Goal: Task Accomplishment & Management: Manage account settings

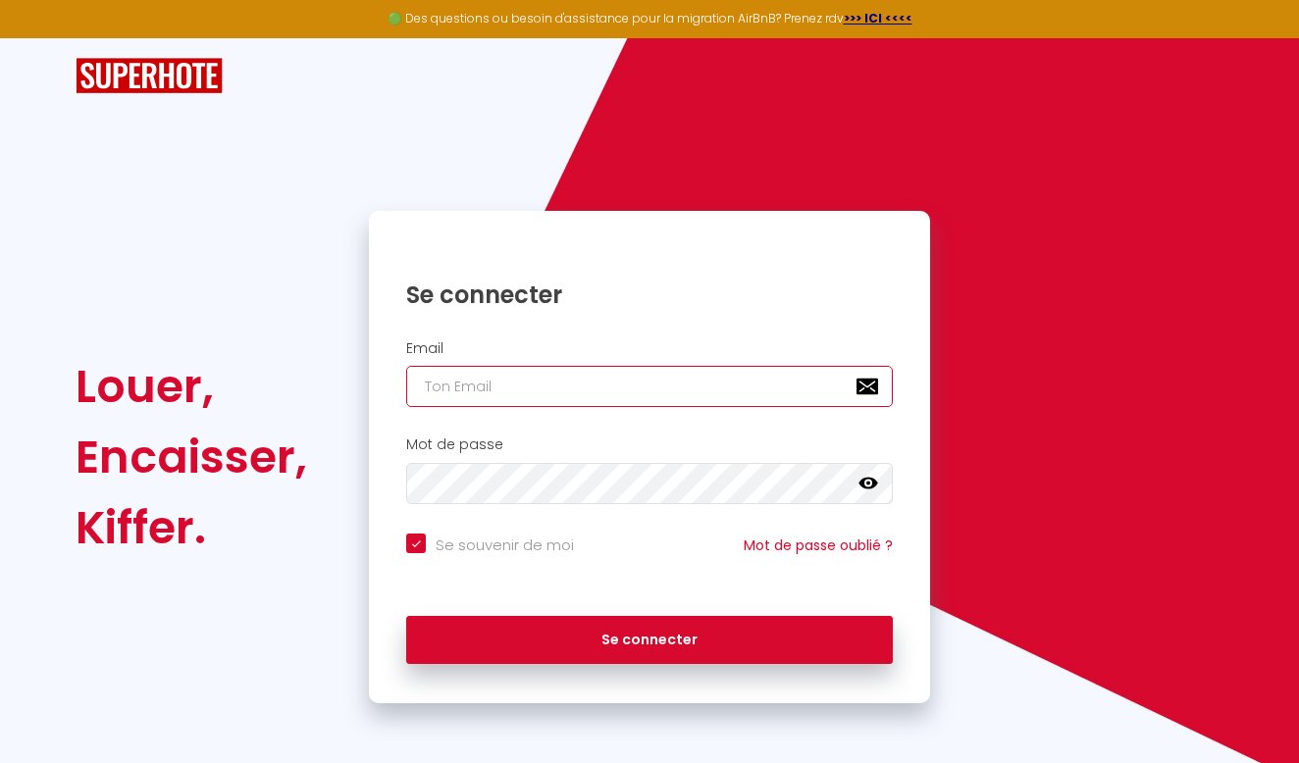
type input "J"
checkbox input "true"
type input "j"
checkbox input "true"
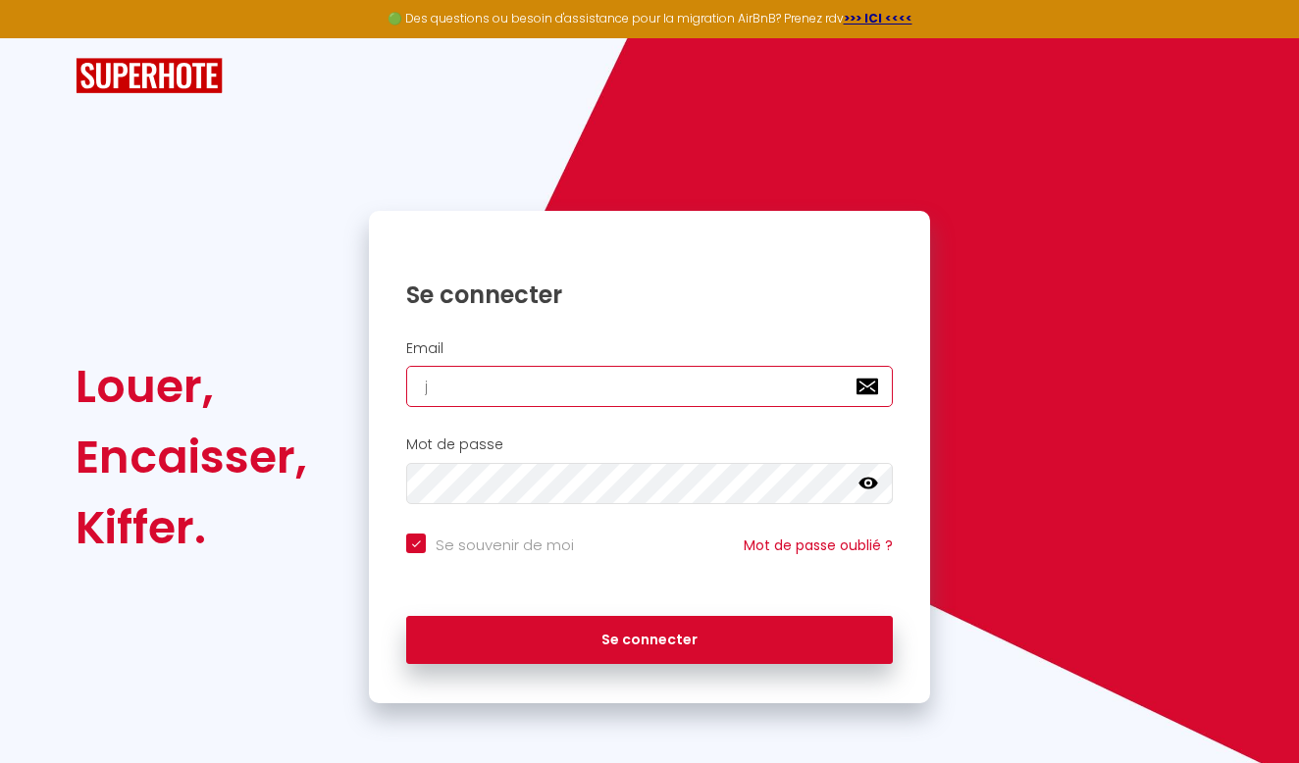
type input "je"
checkbox input "true"
type input "jes"
checkbox input "true"
type input "[PERSON_NAME]"
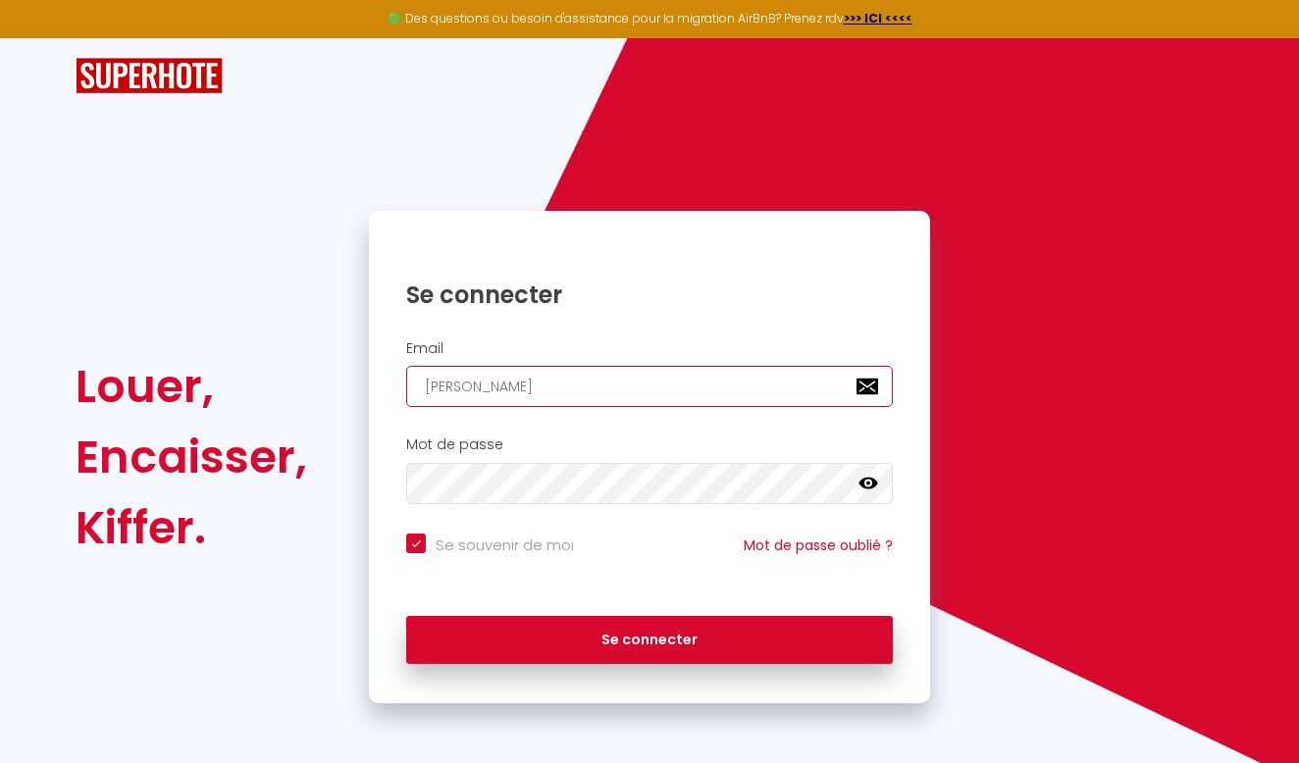
checkbox input "true"
type input "jessi"
checkbox input "true"
type input "jessic"
checkbox input "true"
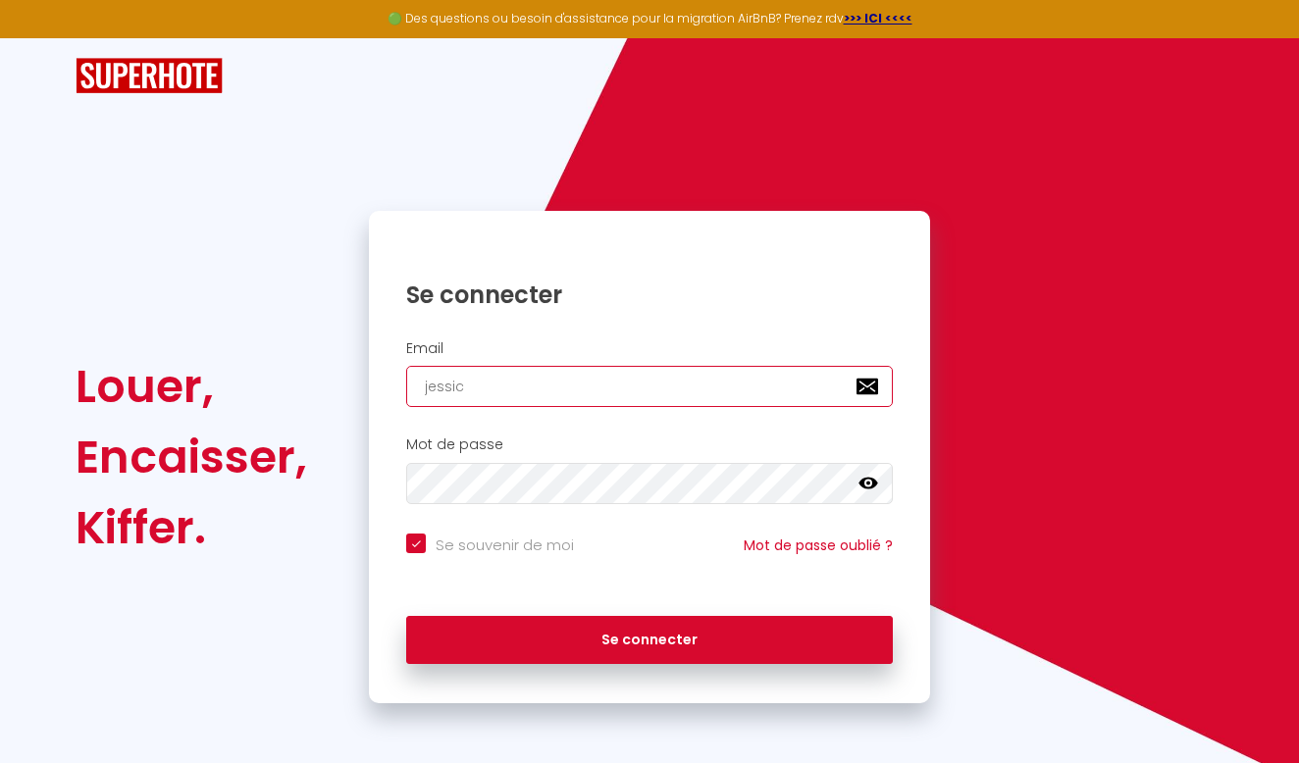
type input "[PERSON_NAME]"
checkbox input "true"
type input "jessicag"
checkbox input "true"
type input "jessicagu"
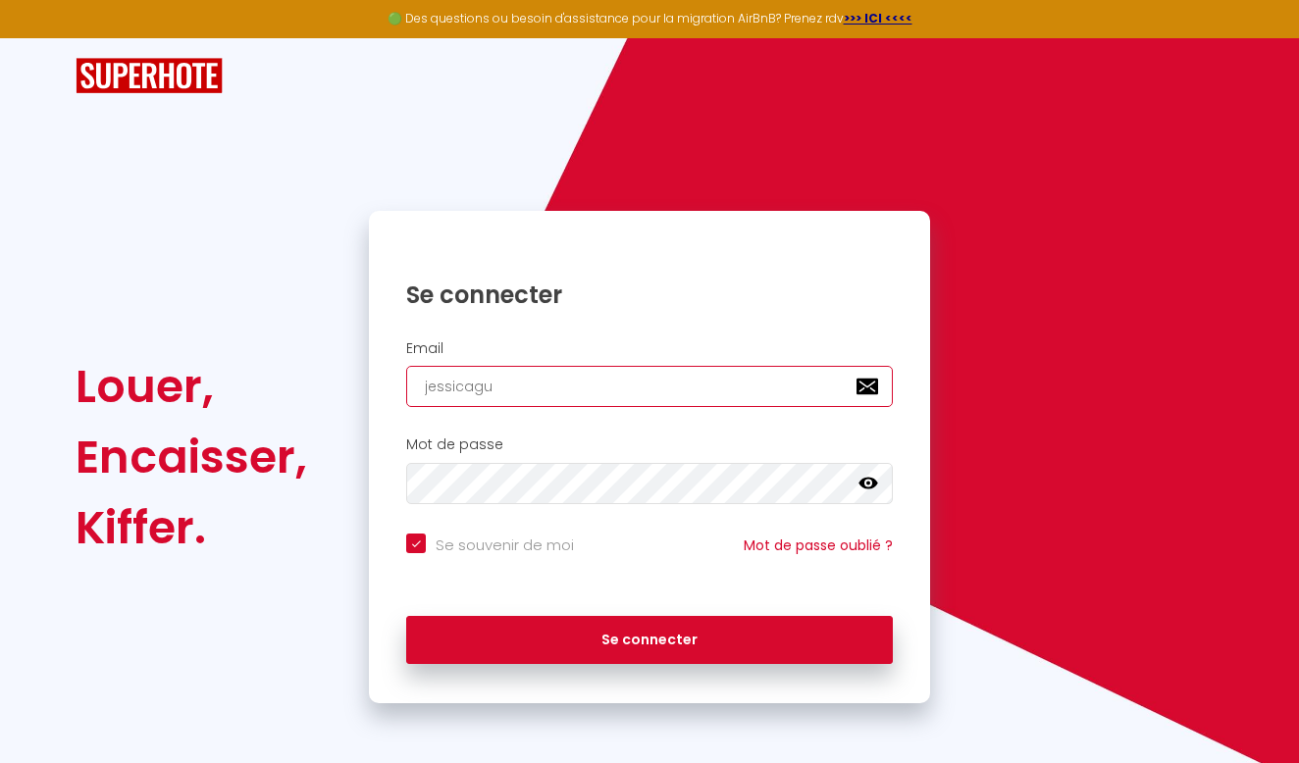
checkbox input "true"
type input "jessicagui"
checkbox input "true"
type input "jessicaguia"
checkbox input "true"
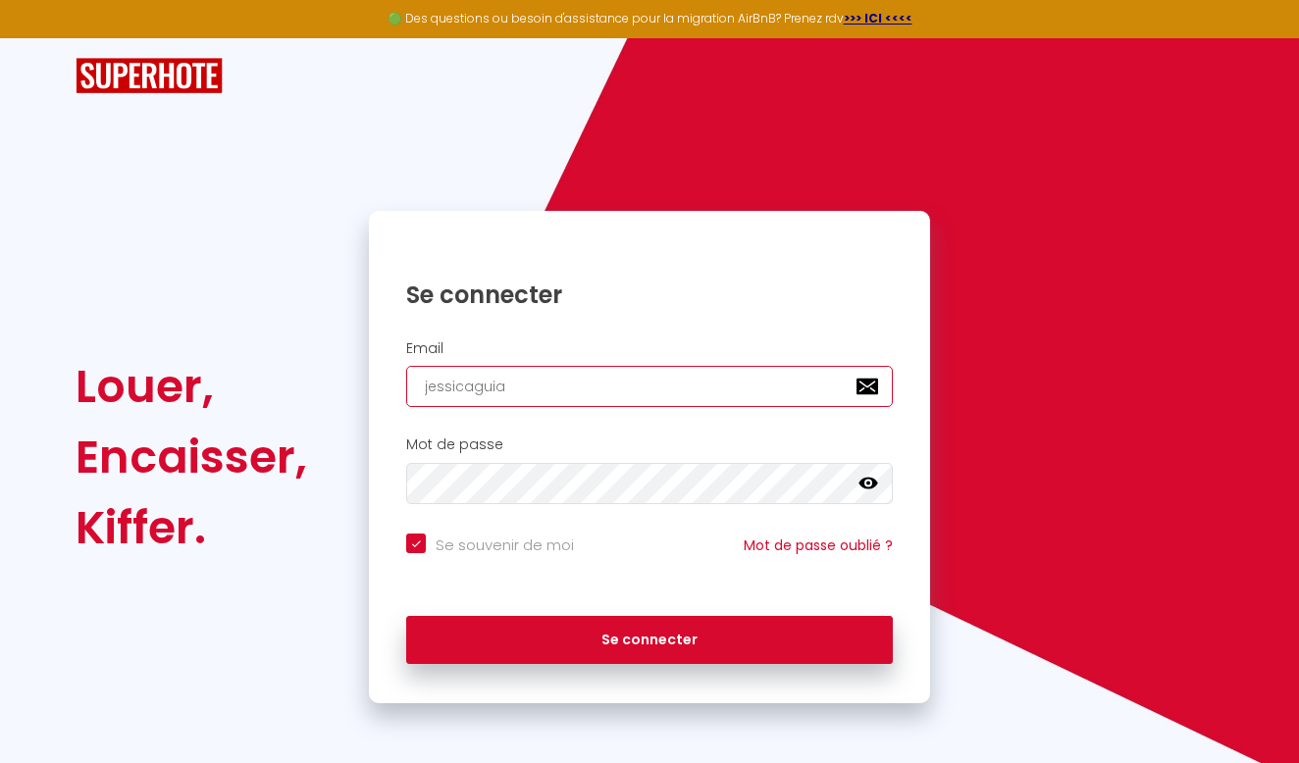
type input "jessicaguiar"
checkbox input "true"
type input "jessicaguiarf"
checkbox input "true"
type input "jessicaguiarf@"
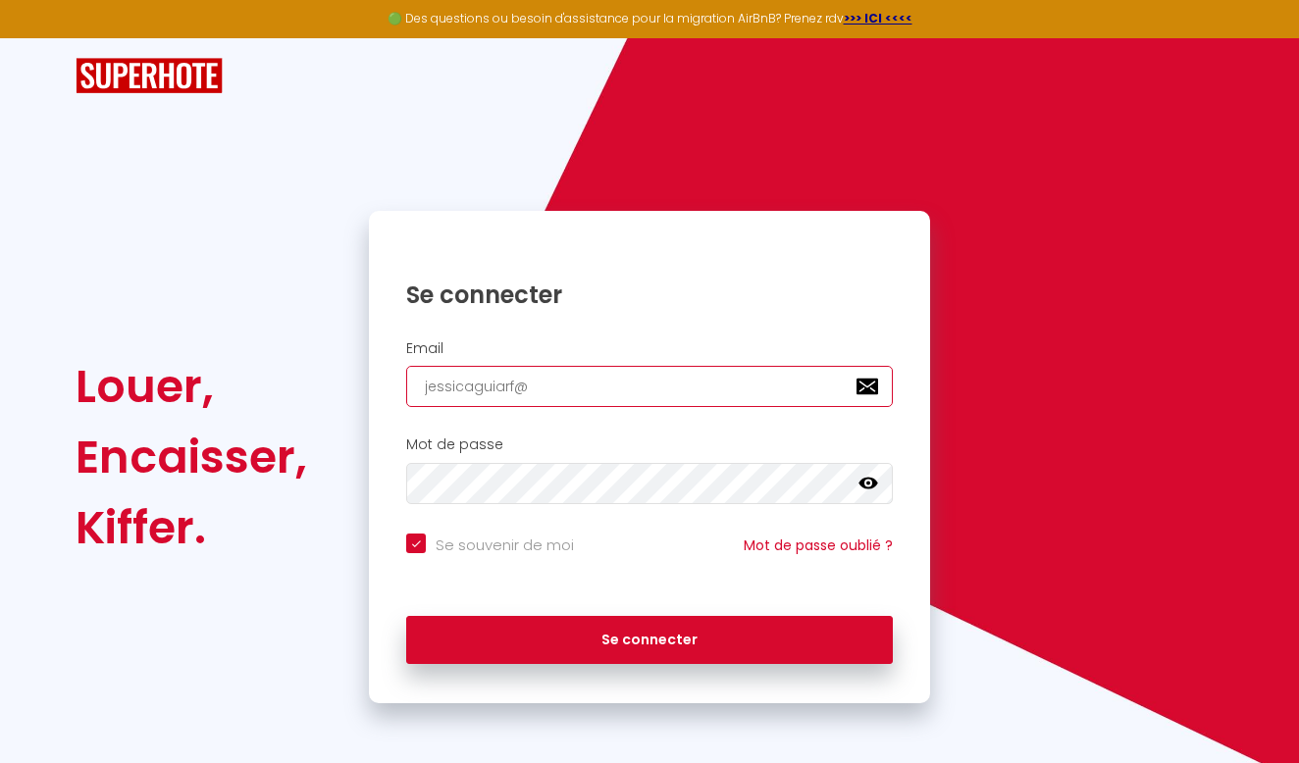
checkbox input "true"
type input "jessicaguiarf@g"
checkbox input "true"
type input "jessicaguiarf@gm"
checkbox input "true"
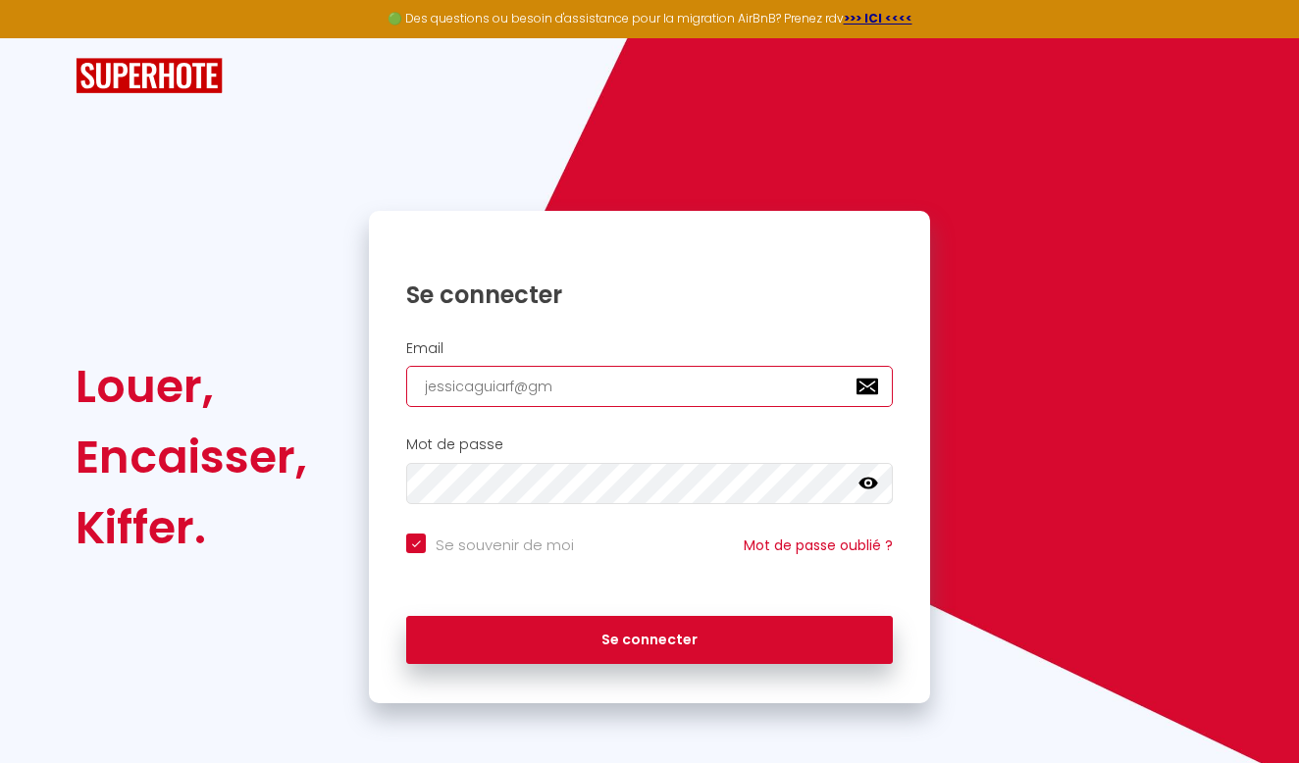
type input "jessicaguiarf@gma"
checkbox input "true"
type input "jessicaguiarf@gmai"
checkbox input "true"
type input "[EMAIL_ADDRESS]"
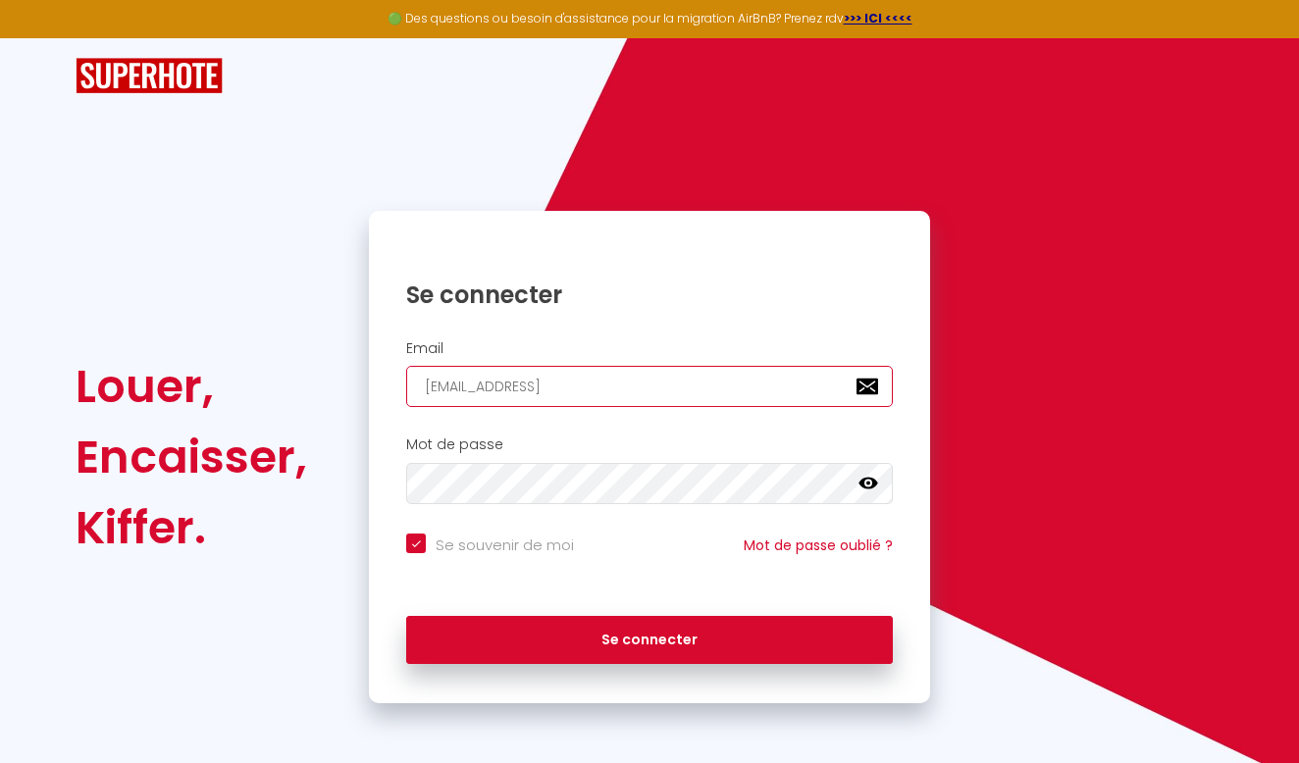
checkbox input "true"
type input "jessicaguiarf@gmai"
checkbox input "true"
type input "[EMAIL_ADDRESS]"
checkbox input "true"
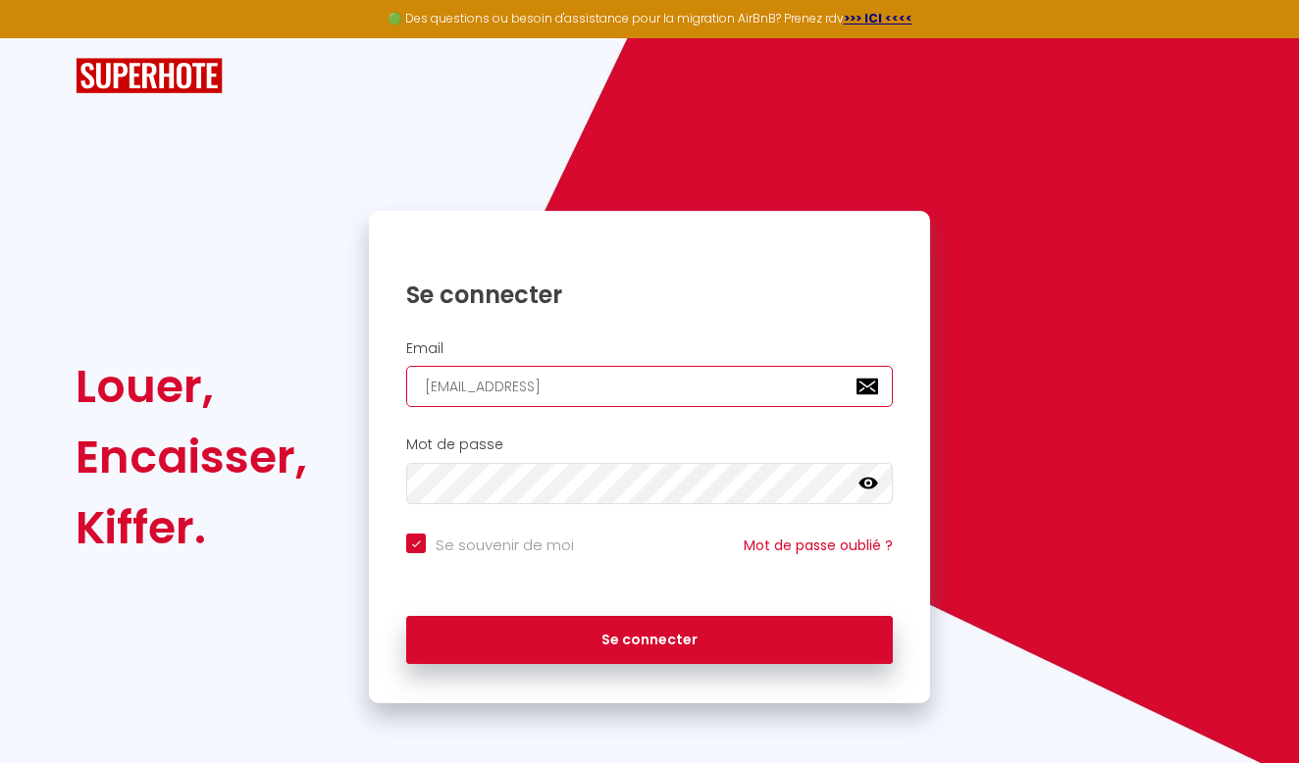
type input "[EMAIL_ADDRESS]."
checkbox input "true"
type input "jessicaguiarf@gmail.c"
checkbox input "true"
type input "[EMAIL_ADDRESS][DOMAIN_NAME]"
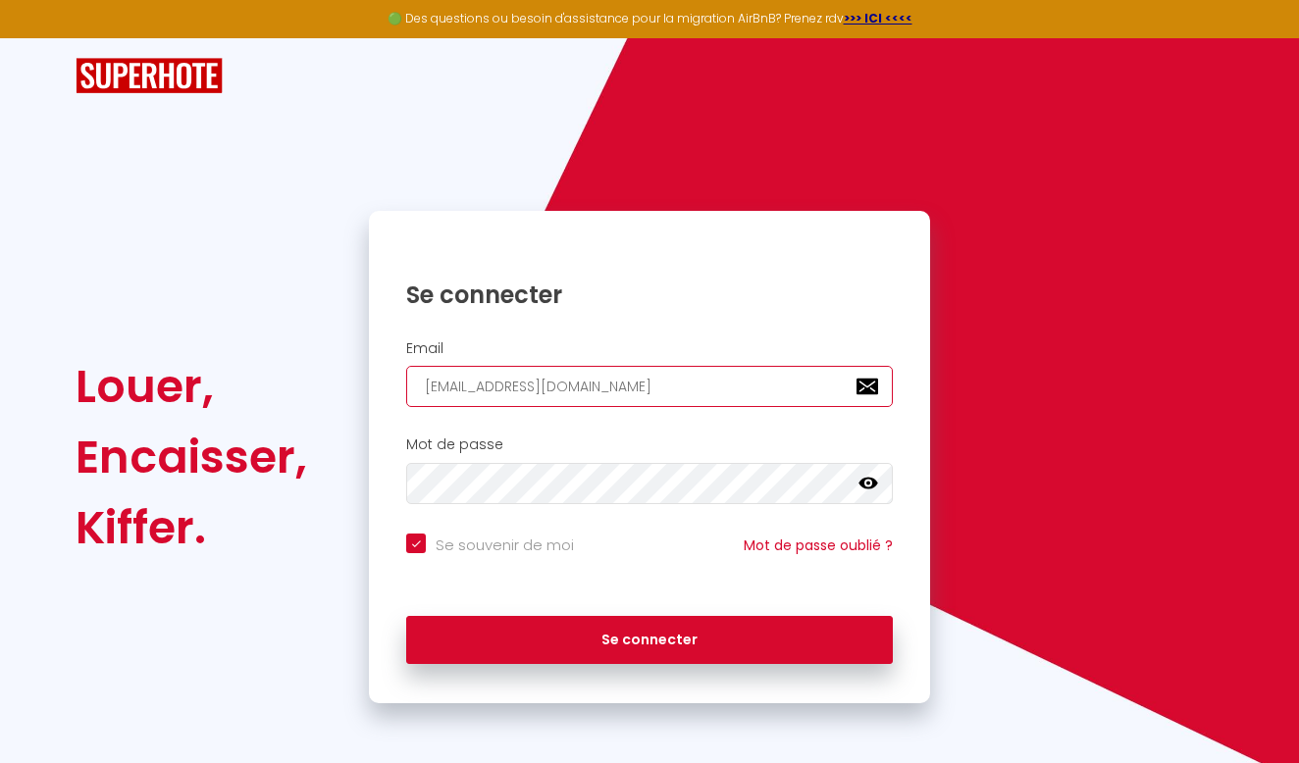
checkbox input "true"
type input "[EMAIL_ADDRESS][DOMAIN_NAME]"
checkbox input "true"
type input "[EMAIL_ADDRESS][DOMAIN_NAME]"
click at [649, 637] on button "Se connecter" at bounding box center [649, 640] width 486 height 49
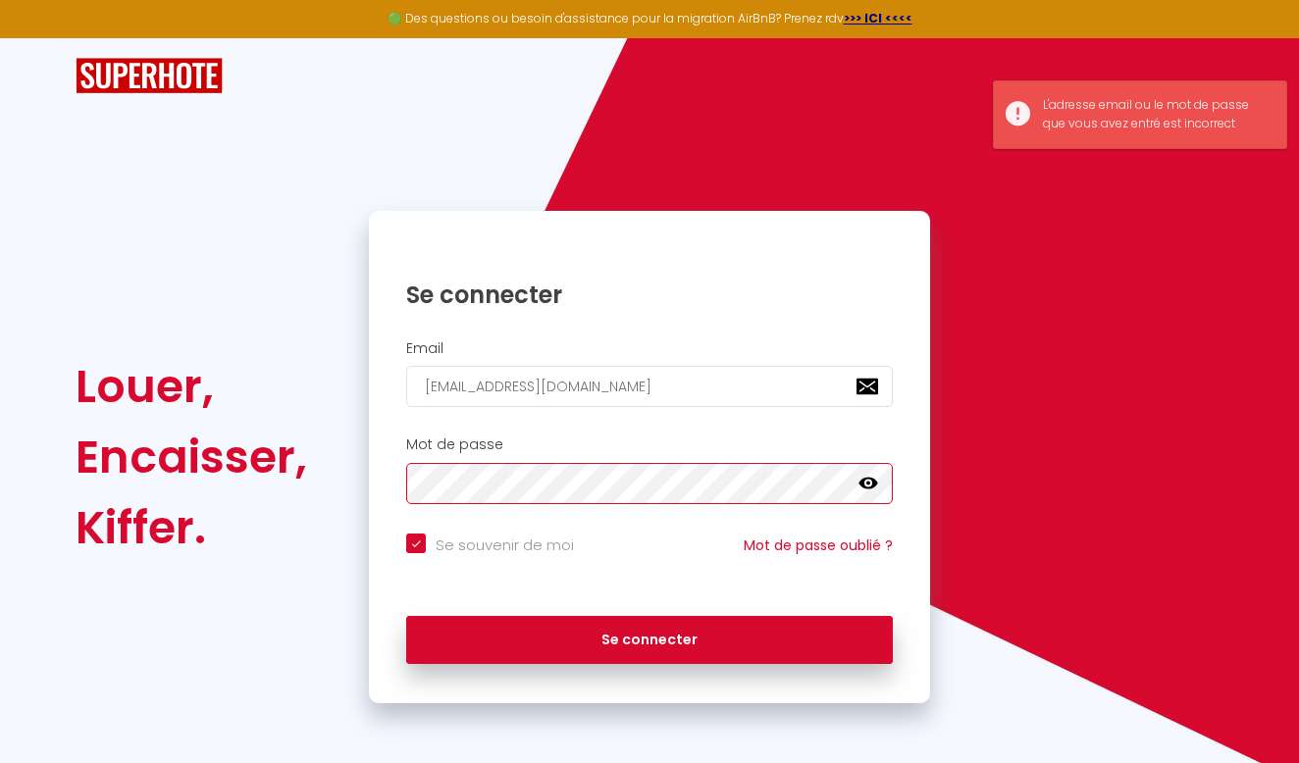
click at [649, 637] on button "Se connecter" at bounding box center [649, 640] width 486 height 49
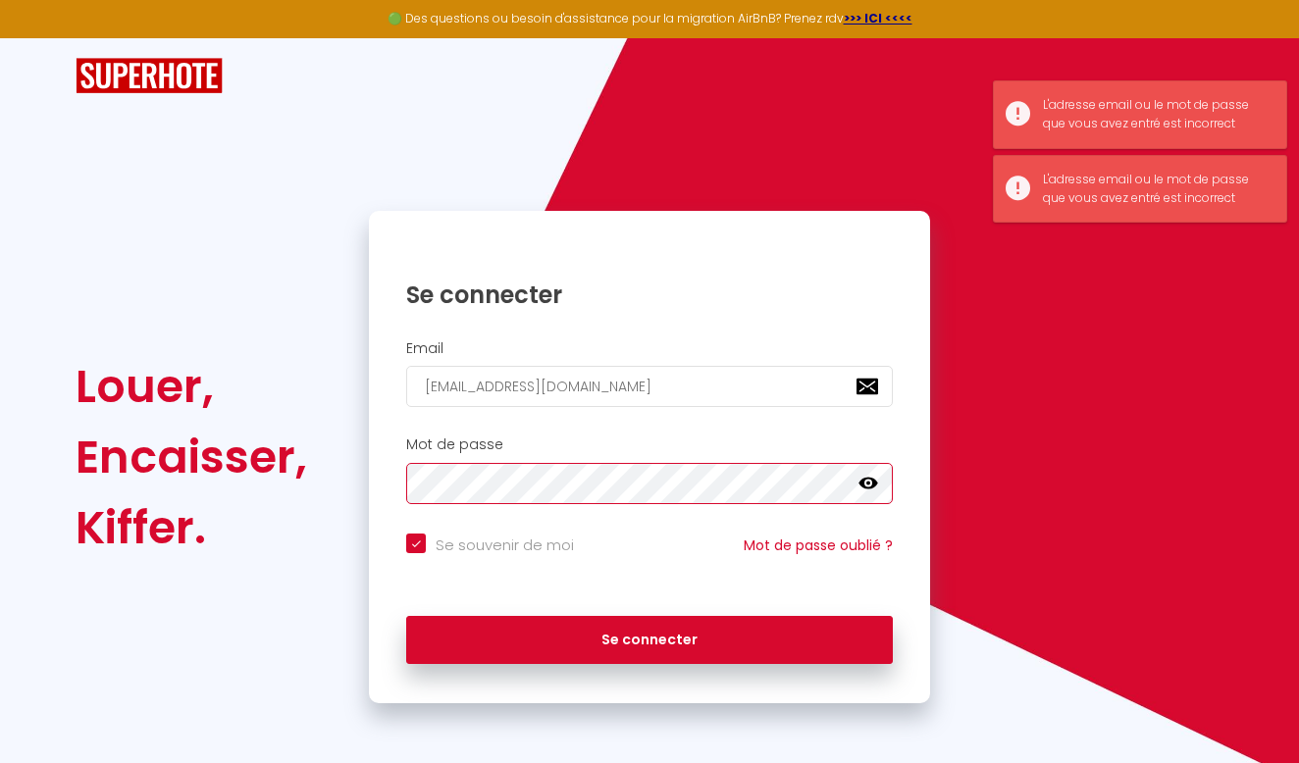
click at [649, 637] on button "Se connecter" at bounding box center [649, 640] width 486 height 49
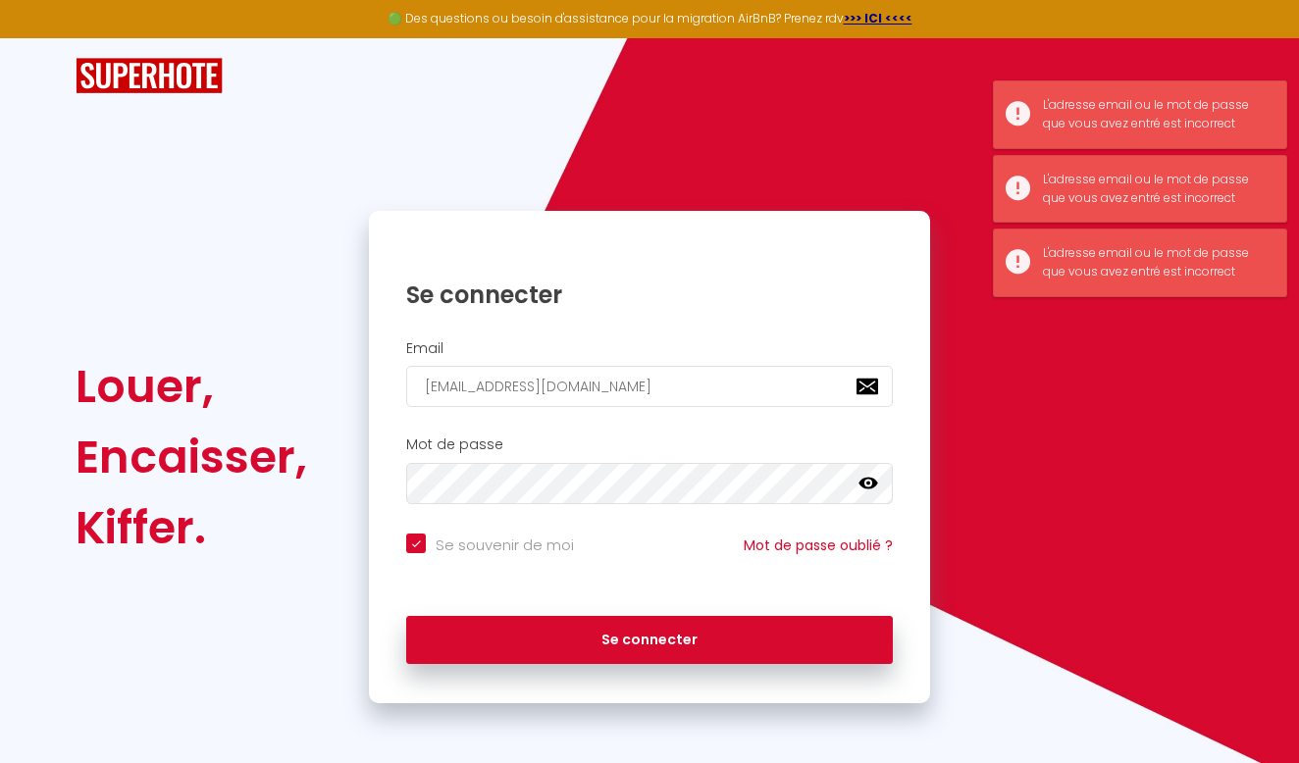
click at [860, 478] on icon at bounding box center [868, 484] width 20 height 20
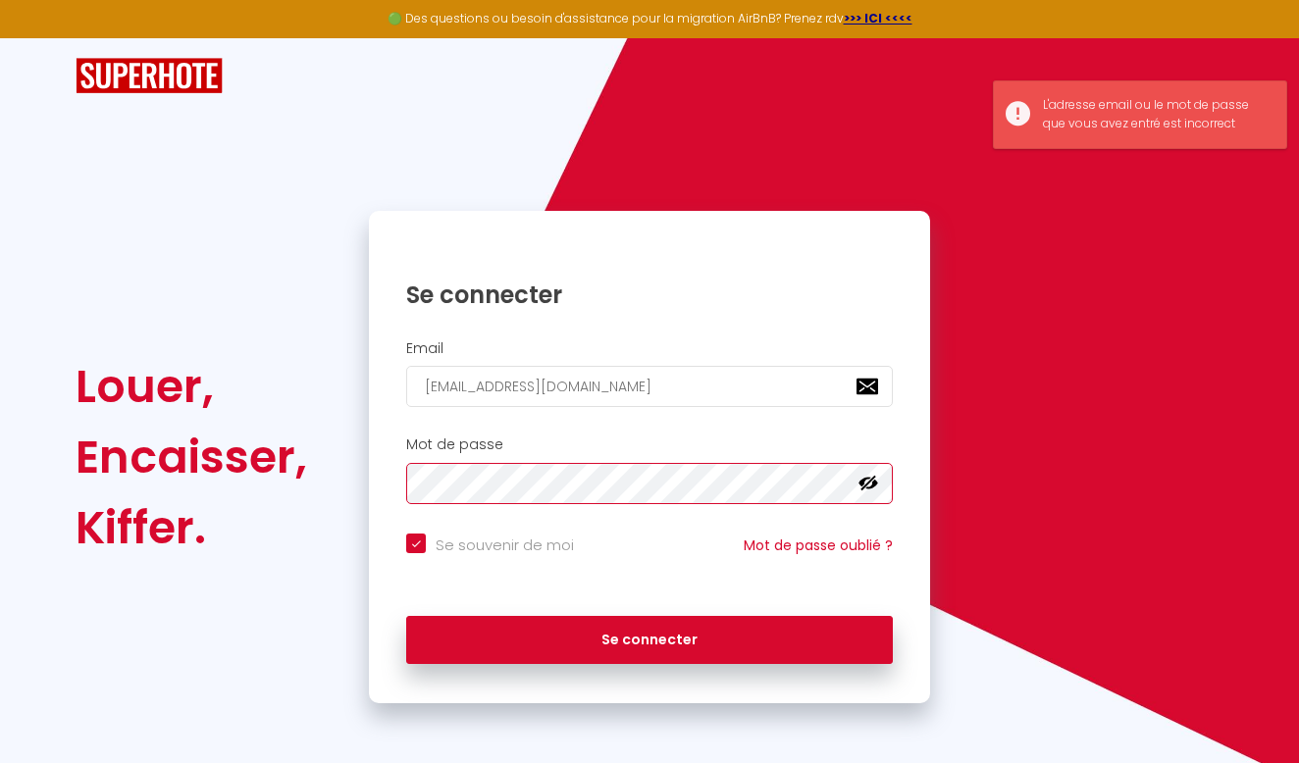
click at [649, 637] on button "Se connecter" at bounding box center [649, 640] width 486 height 49
checkbox input "true"
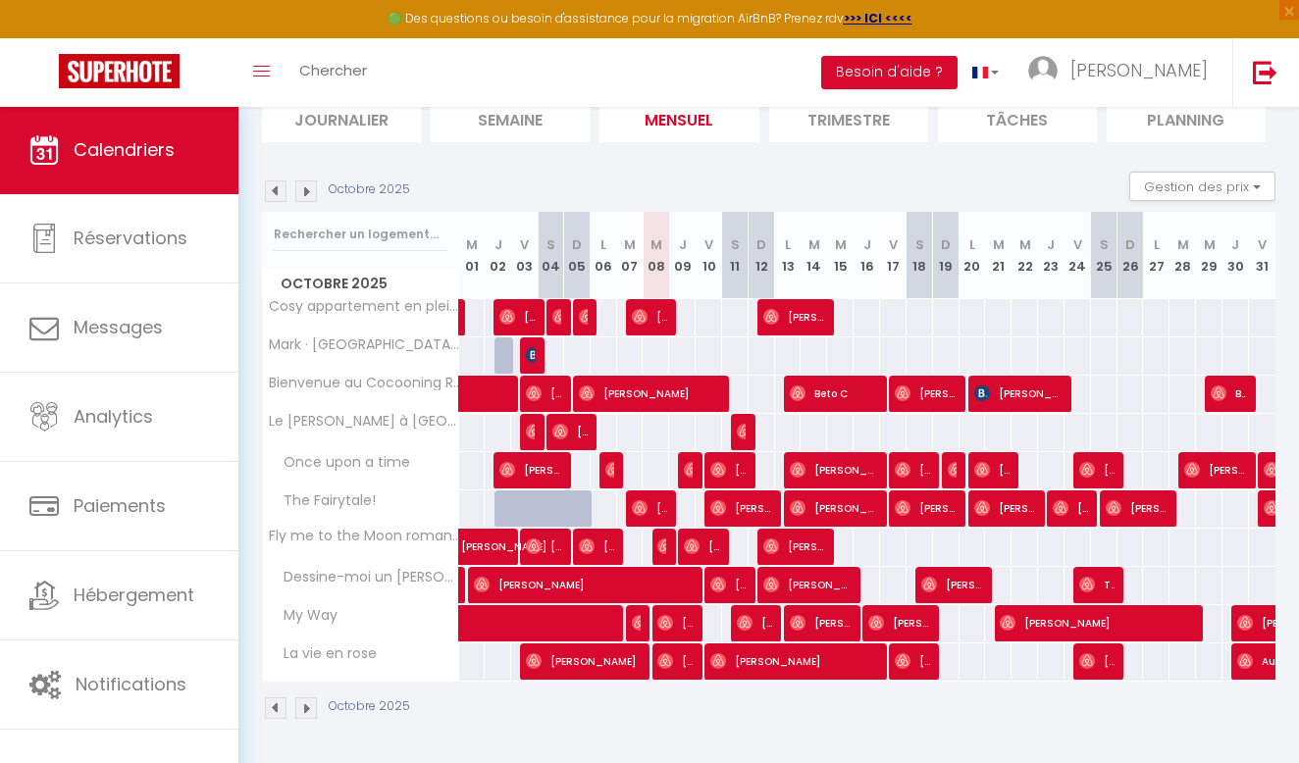
scroll to position [145, 0]
